Goal: Task Accomplishment & Management: Manage account settings

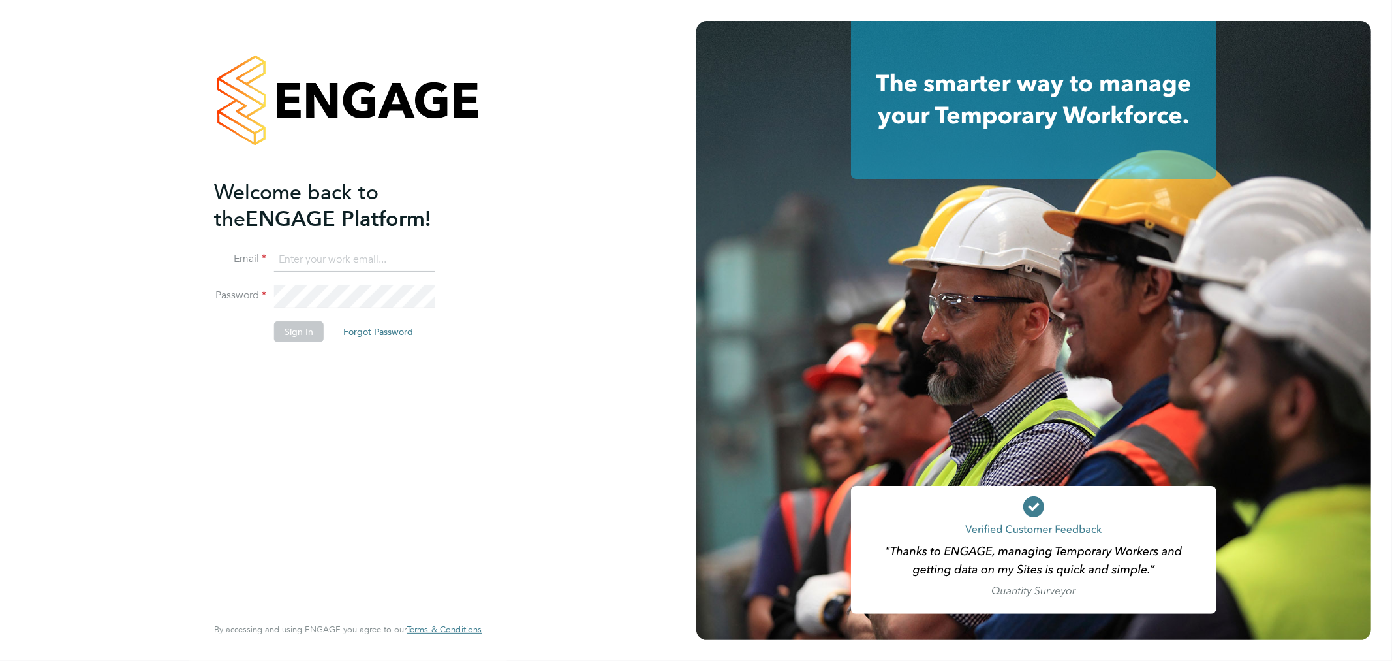
type input "bperkin@psrsolutions.co.uk"
click at [304, 325] on button "Sign In" at bounding box center [299, 331] width 50 height 21
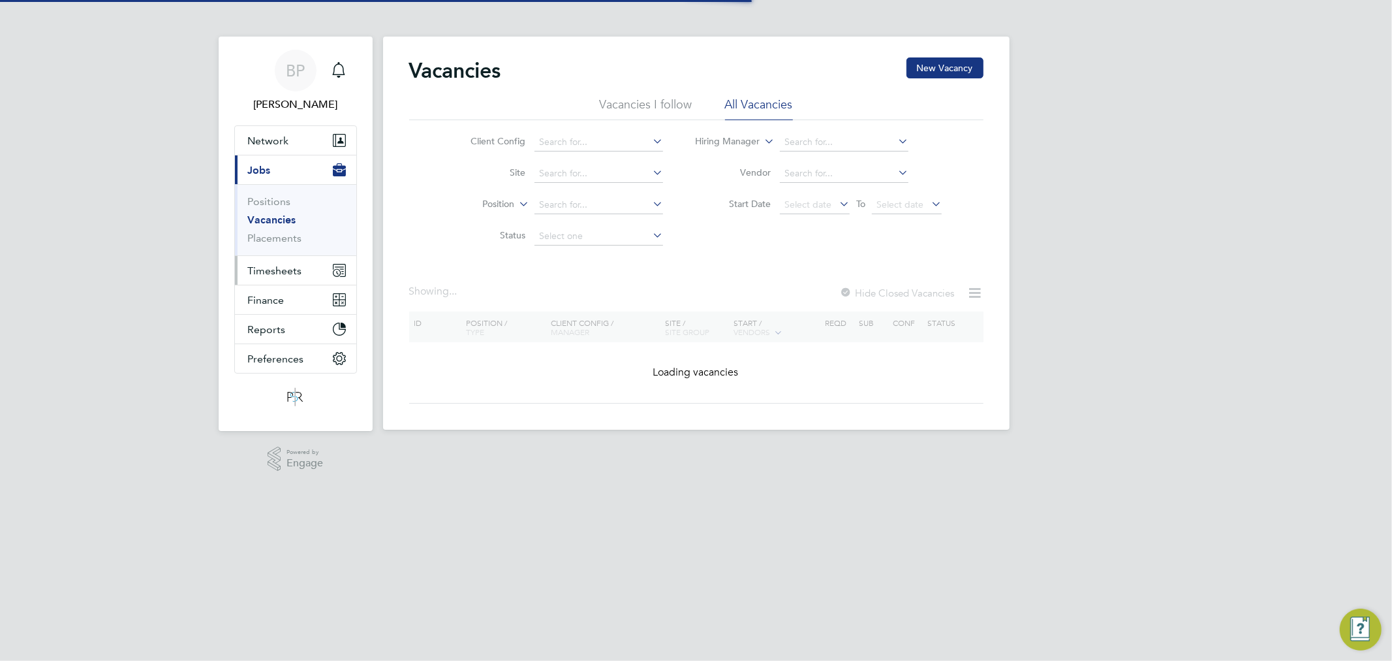
click at [276, 260] on button "Timesheets" at bounding box center [295, 270] width 121 height 29
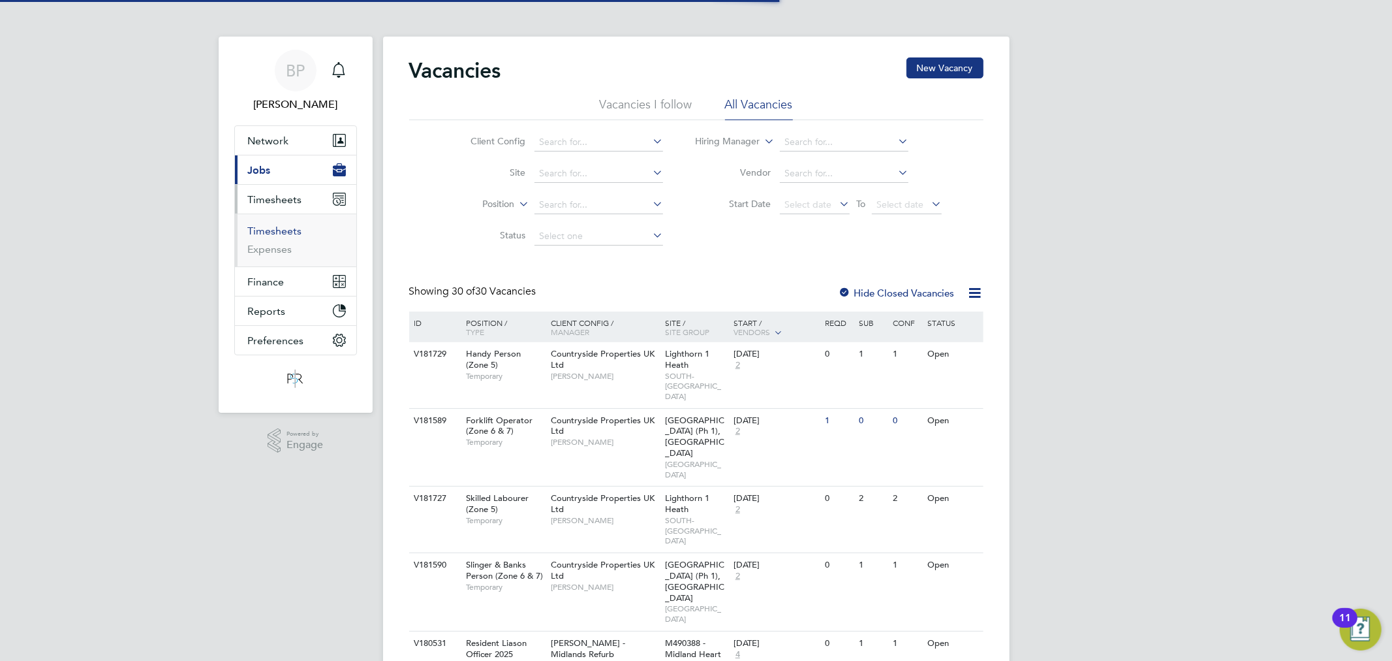
drag, startPoint x: 289, startPoint y: 230, endPoint x: 328, endPoint y: 230, distance: 39.2
click at [289, 230] on link "Timesheets" at bounding box center [275, 231] width 54 height 12
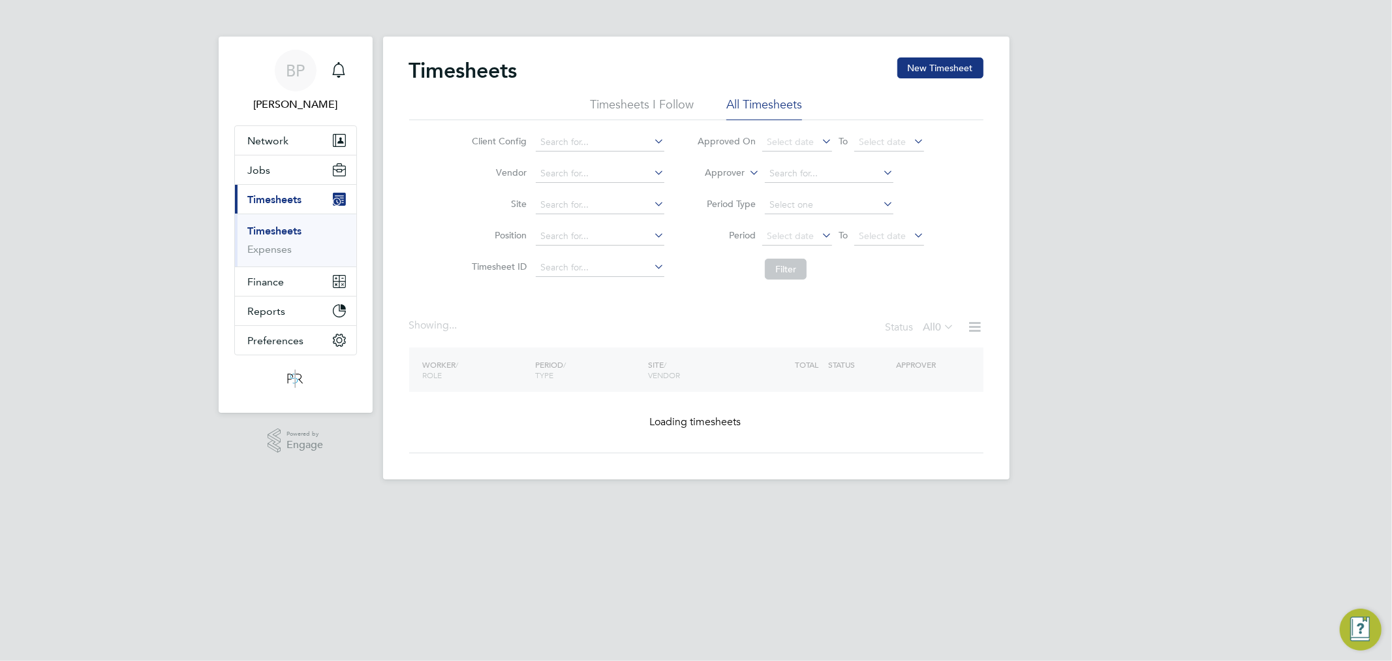
click at [728, 170] on label "Approver" at bounding box center [715, 172] width 59 height 13
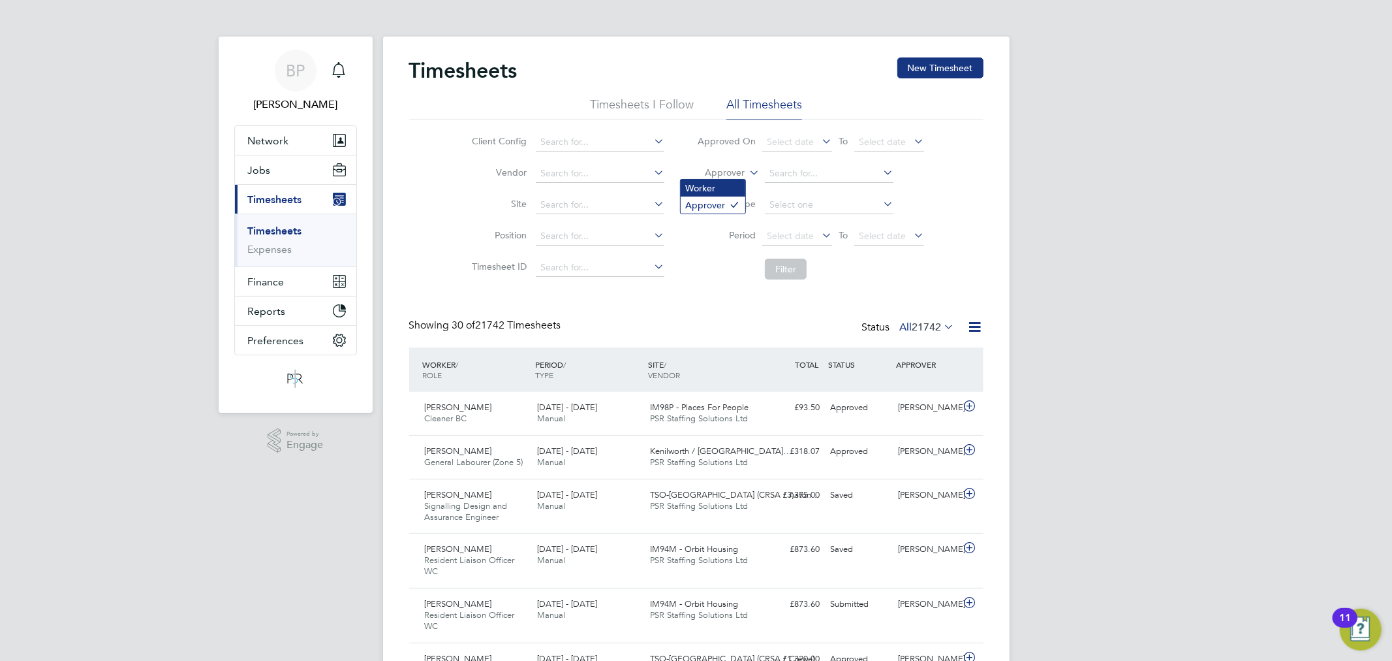
click at [728, 189] on li "Worker" at bounding box center [713, 188] width 65 height 17
click at [811, 161] on li "Worker" at bounding box center [811, 173] width 260 height 31
click at [811, 167] on input at bounding box center [829, 174] width 129 height 18
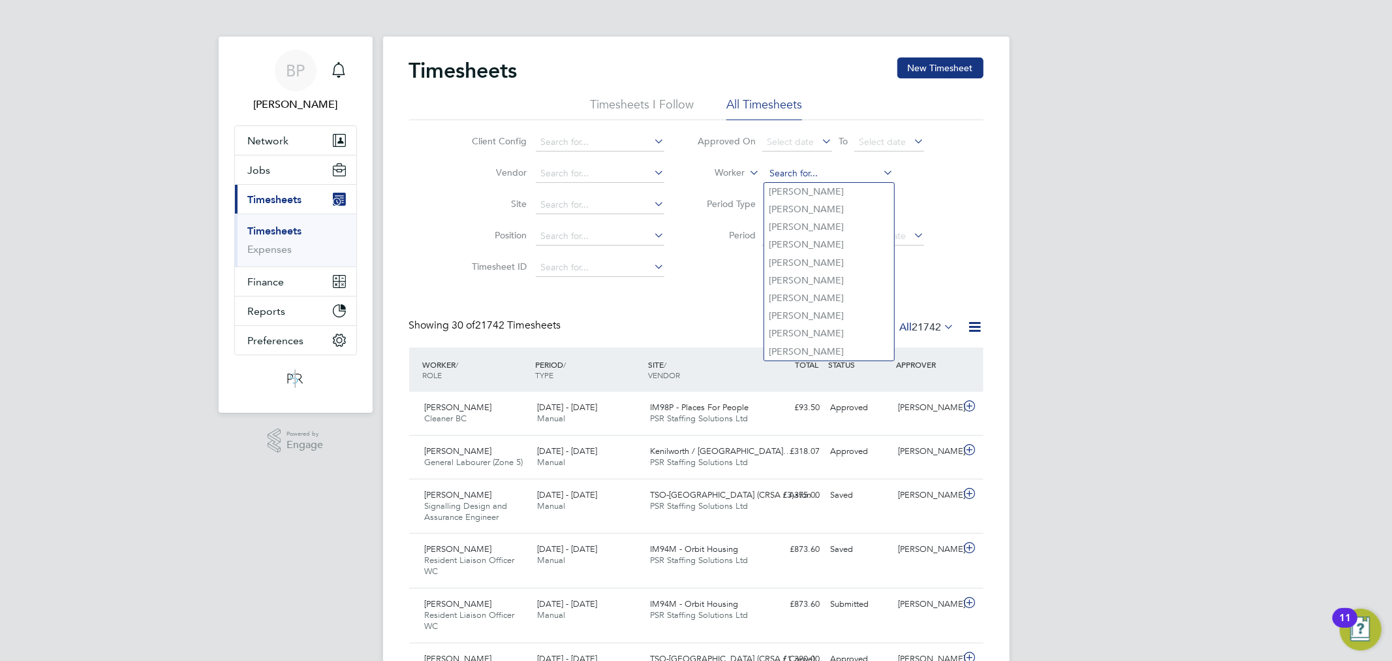
paste input "[PERSON_NAME]"
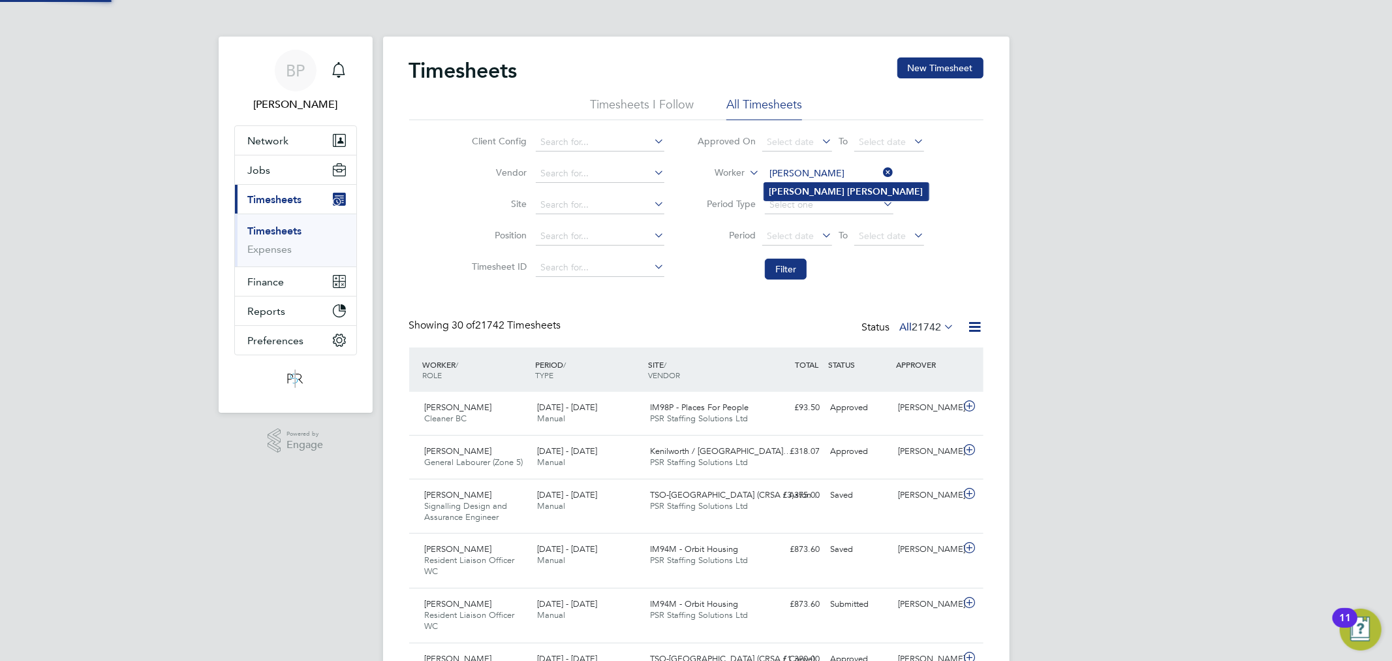
type input "[PERSON_NAME]"
click at [848, 186] on b "[PERSON_NAME]" at bounding box center [886, 191] width 76 height 11
click at [797, 262] on button "Filter" at bounding box center [786, 269] width 42 height 21
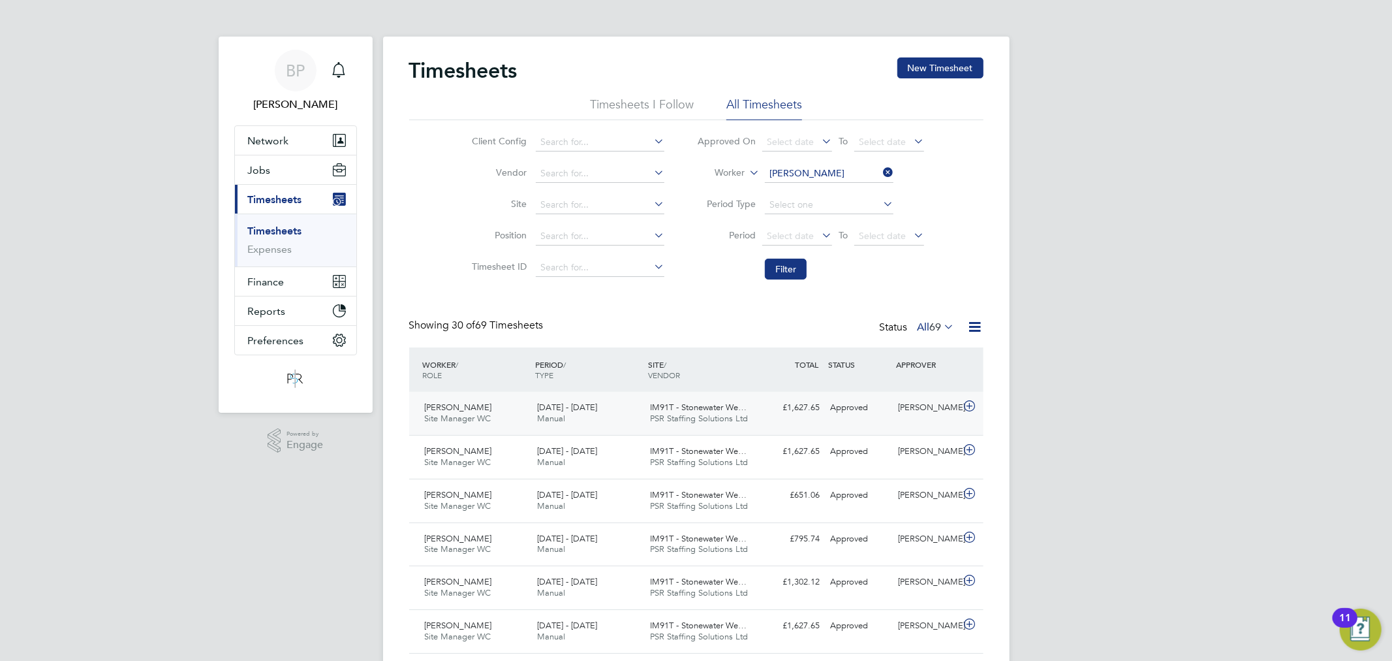
click at [849, 409] on div "Approved" at bounding box center [860, 408] width 68 height 22
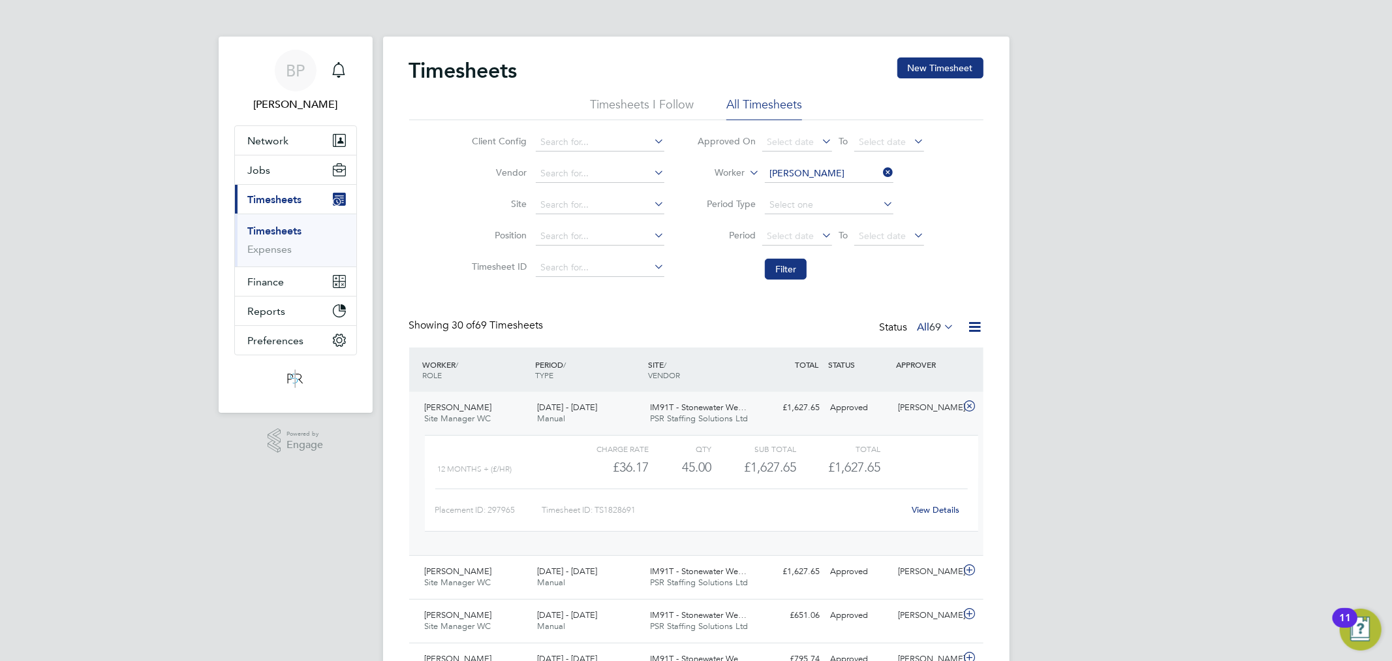
click at [934, 510] on link "View Details" at bounding box center [936, 509] width 48 height 11
click at [973, 332] on icon at bounding box center [975, 327] width 16 height 16
click at [867, 354] on li "Export Timesheets" at bounding box center [894, 358] width 173 height 18
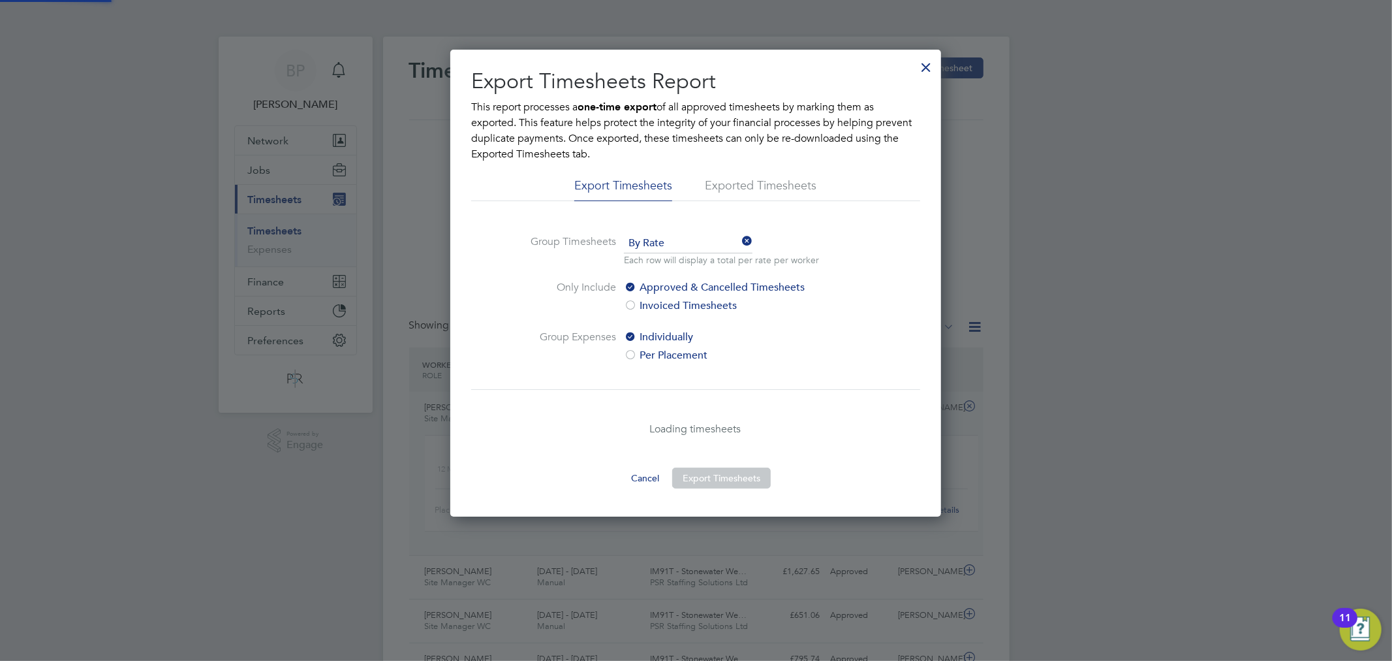
scroll to position [7, 7]
click at [930, 72] on div at bounding box center [927, 64] width 24 height 24
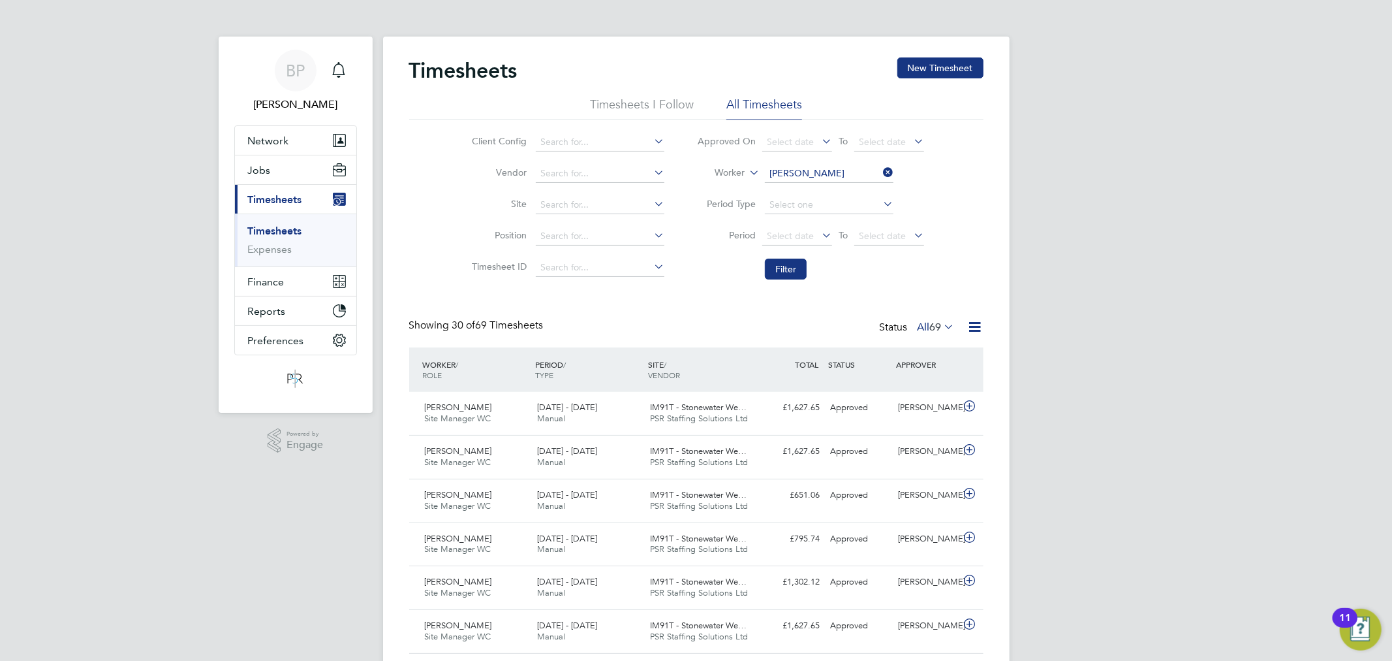
scroll to position [33, 114]
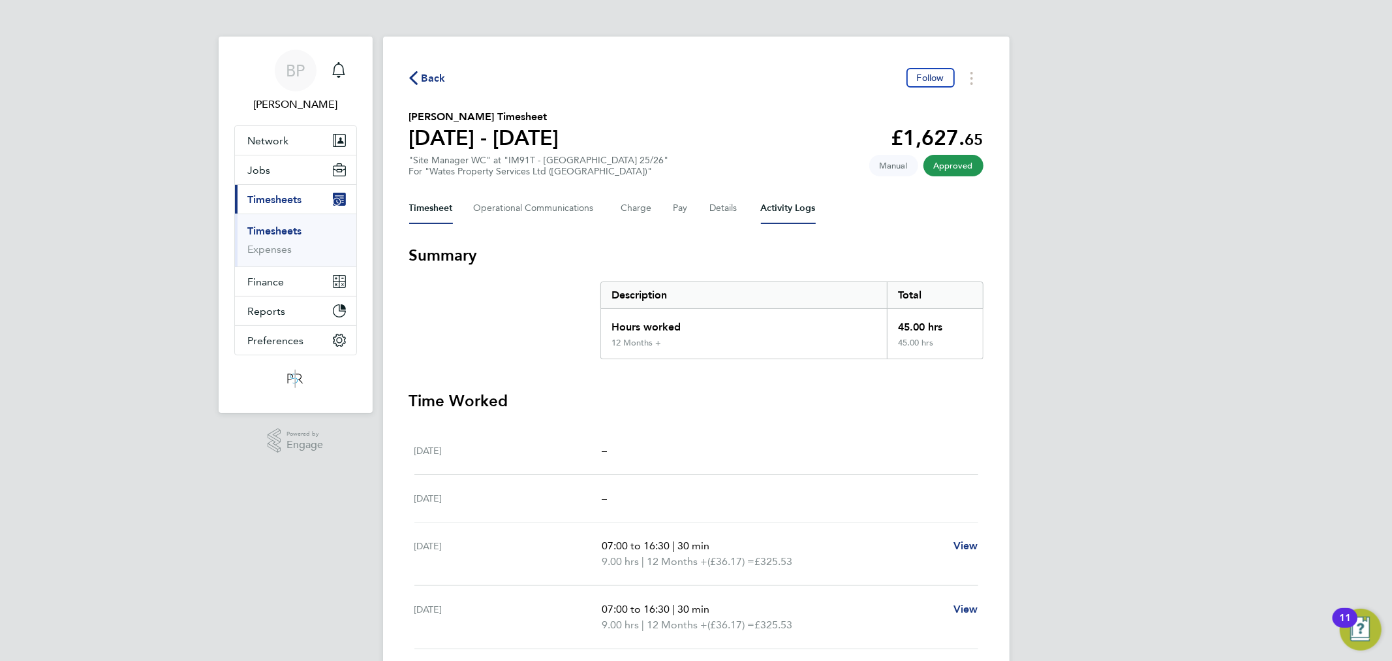
click at [780, 208] on Logs-tab "Activity Logs" at bounding box center [788, 208] width 55 height 31
